Goal: Task Accomplishment & Management: Use online tool/utility

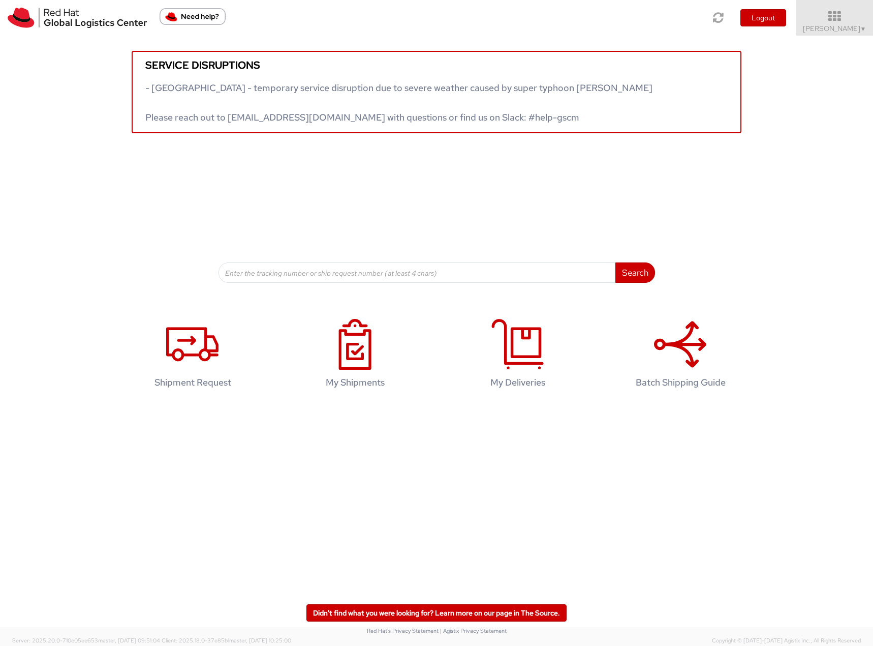
drag, startPoint x: 855, startPoint y: 24, endPoint x: 855, endPoint y: 36, distance: 12.2
click at [855, 24] on span "Filip Lizuch ▼" at bounding box center [835, 28] width 64 height 9
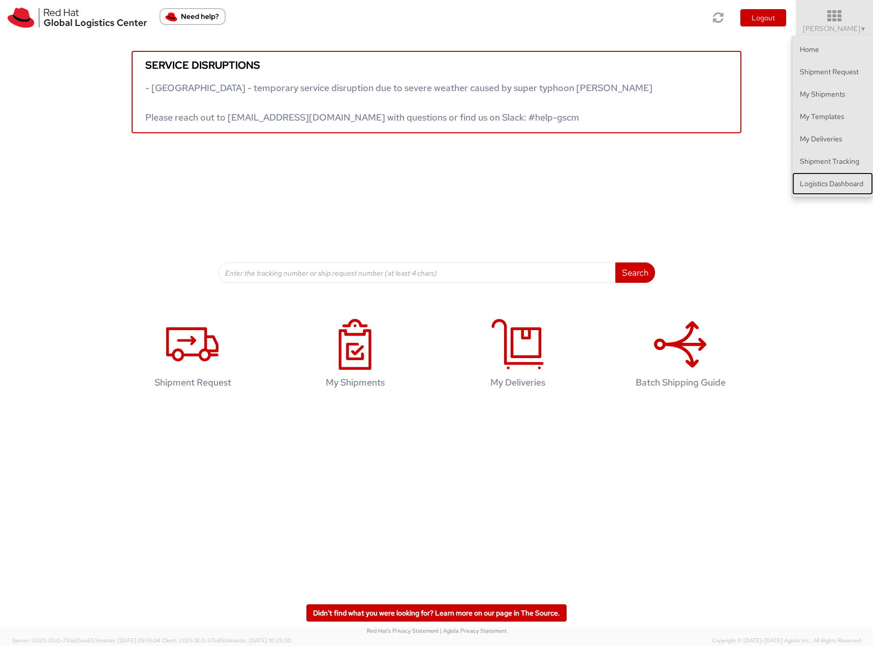
click at [832, 185] on link "Logistics Dashboard" at bounding box center [832, 183] width 81 height 22
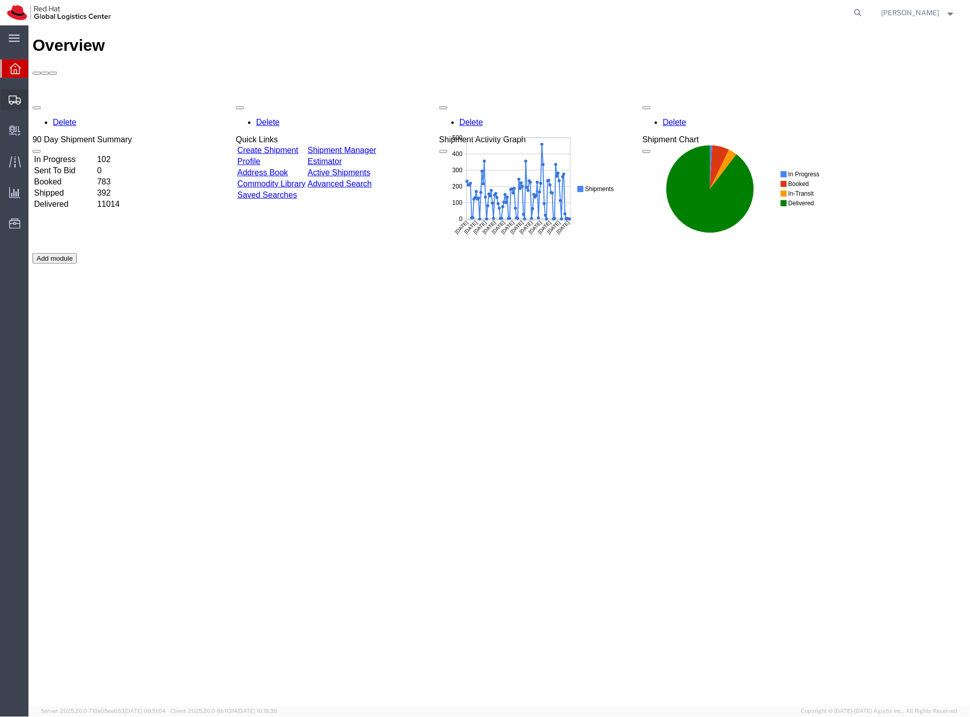
click at [0, 0] on span "Shipment Manager" at bounding box center [0, 0] width 0 height 0
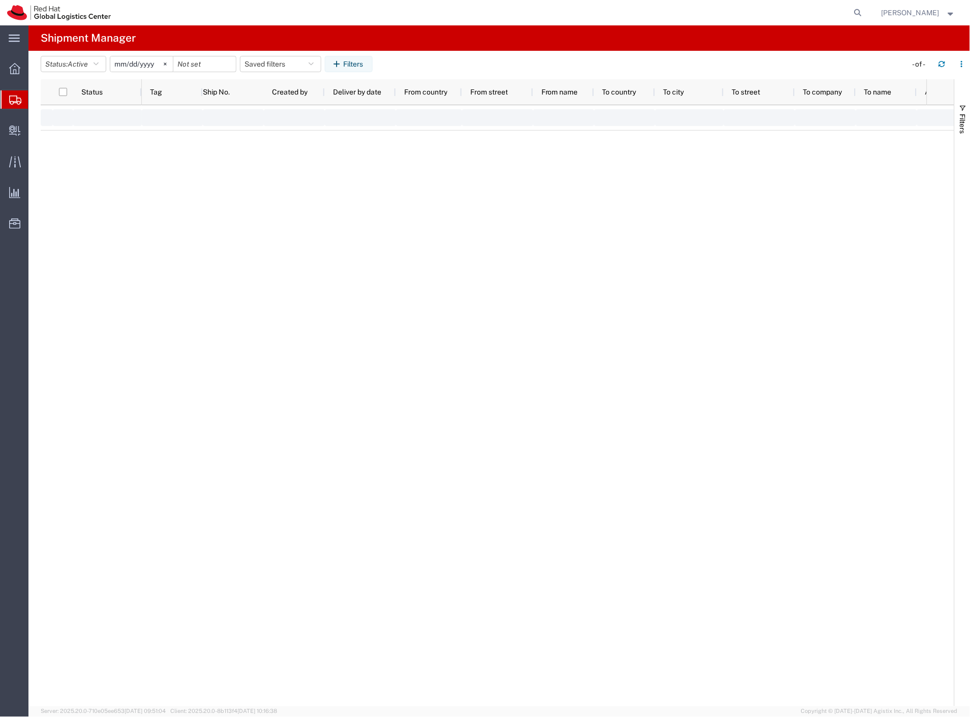
type input "[DATE]"
